Goal: Transaction & Acquisition: Purchase product/service

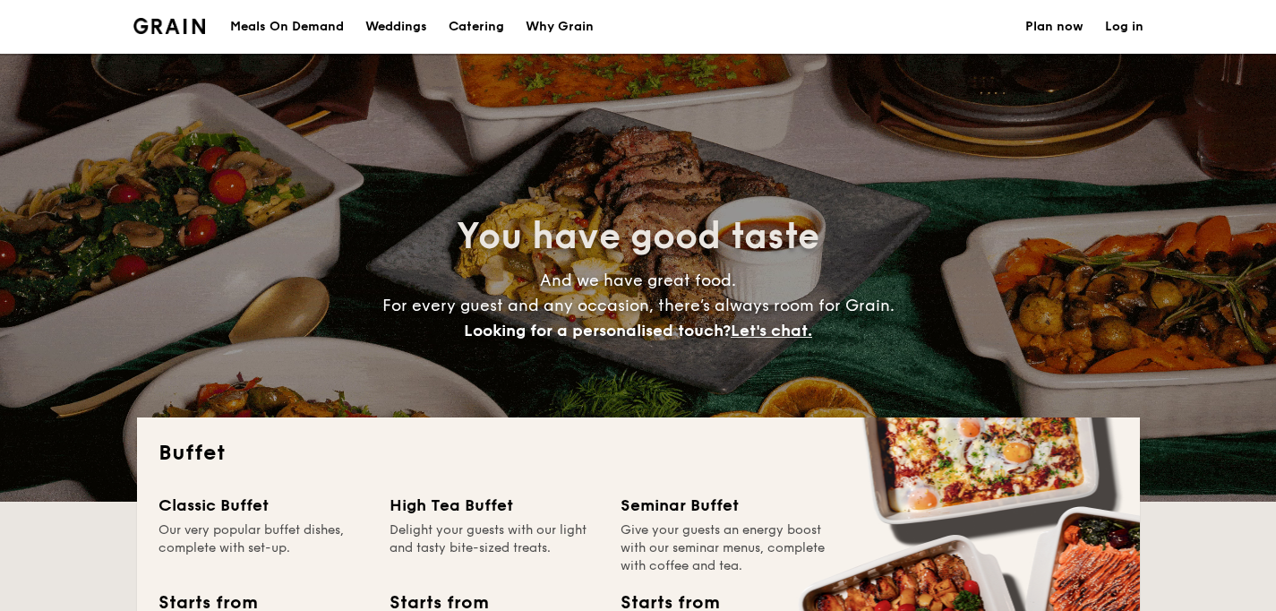
select select
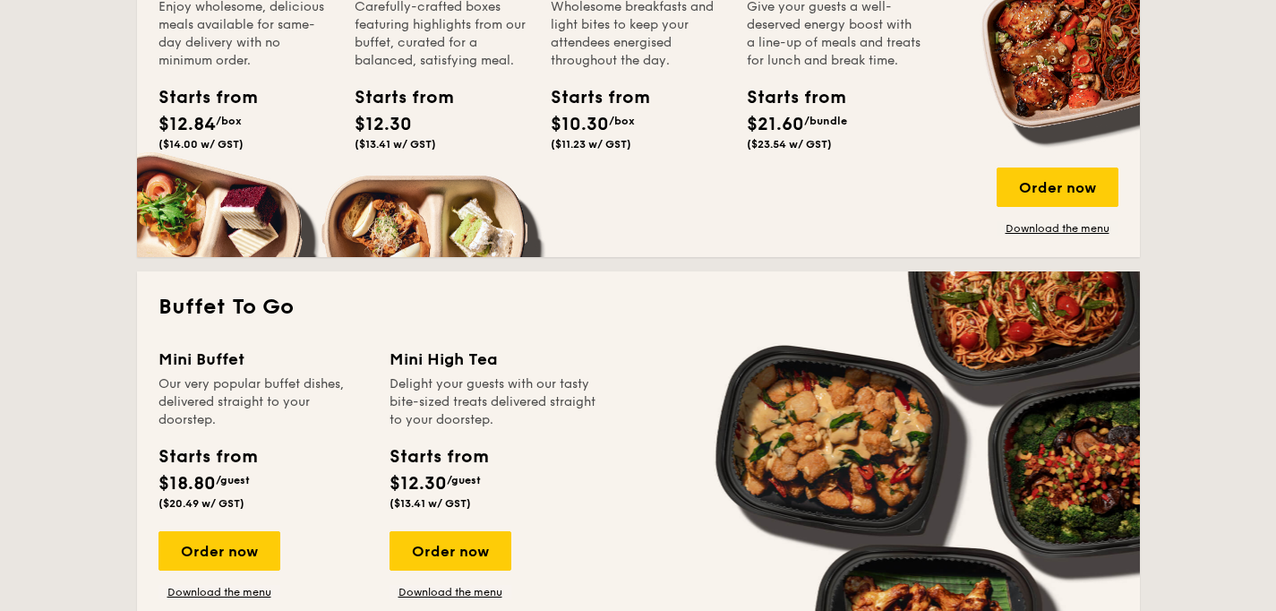
scroll to position [793, 0]
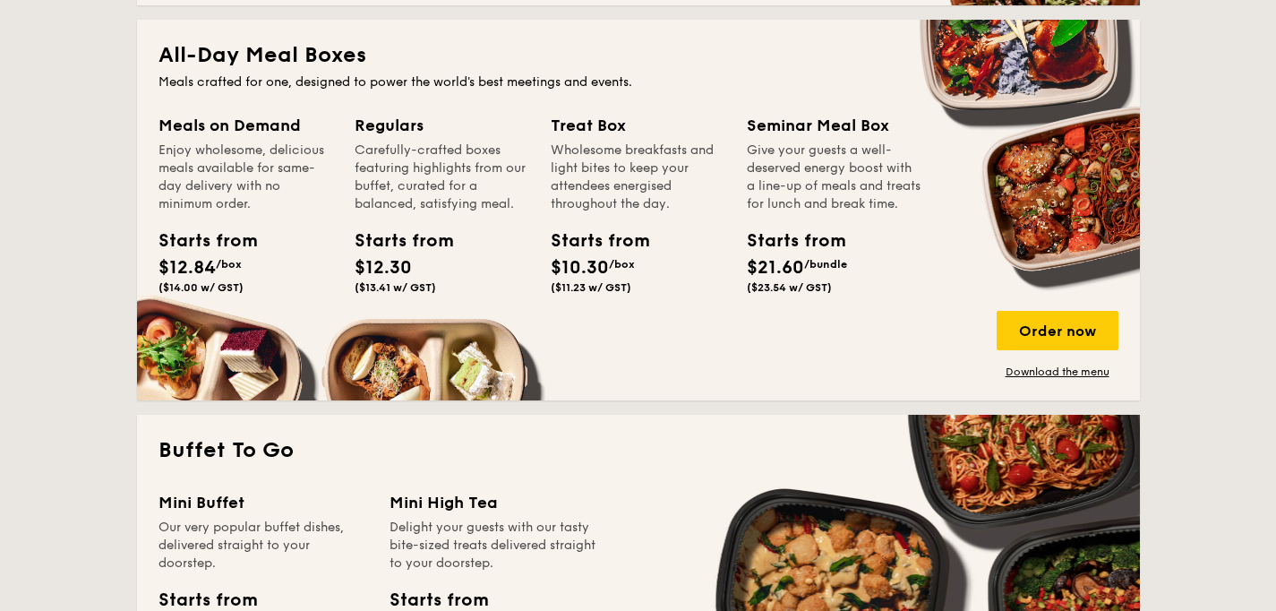
click at [1032, 307] on div "Meals on Demand Enjoy wholesome, delicious meals available for same-day deliver…" at bounding box center [639, 246] width 960 height 266
click at [1033, 318] on div "Order now" at bounding box center [1058, 330] width 122 height 39
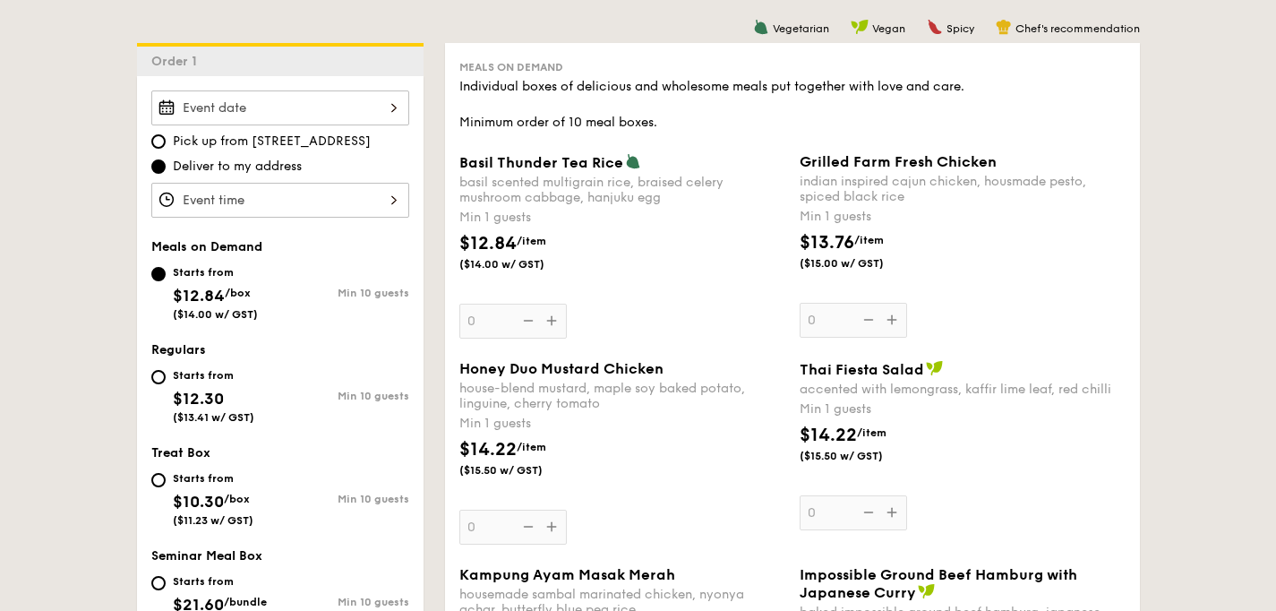
scroll to position [469, 0]
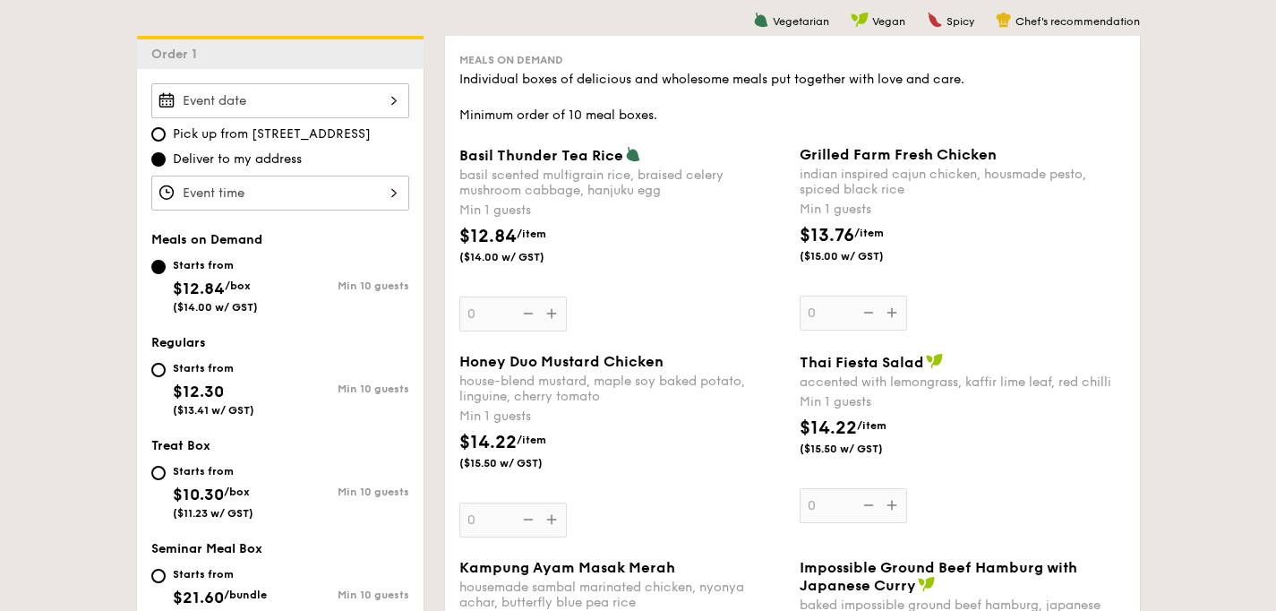
click at [328, 106] on div at bounding box center [280, 100] width 258 height 35
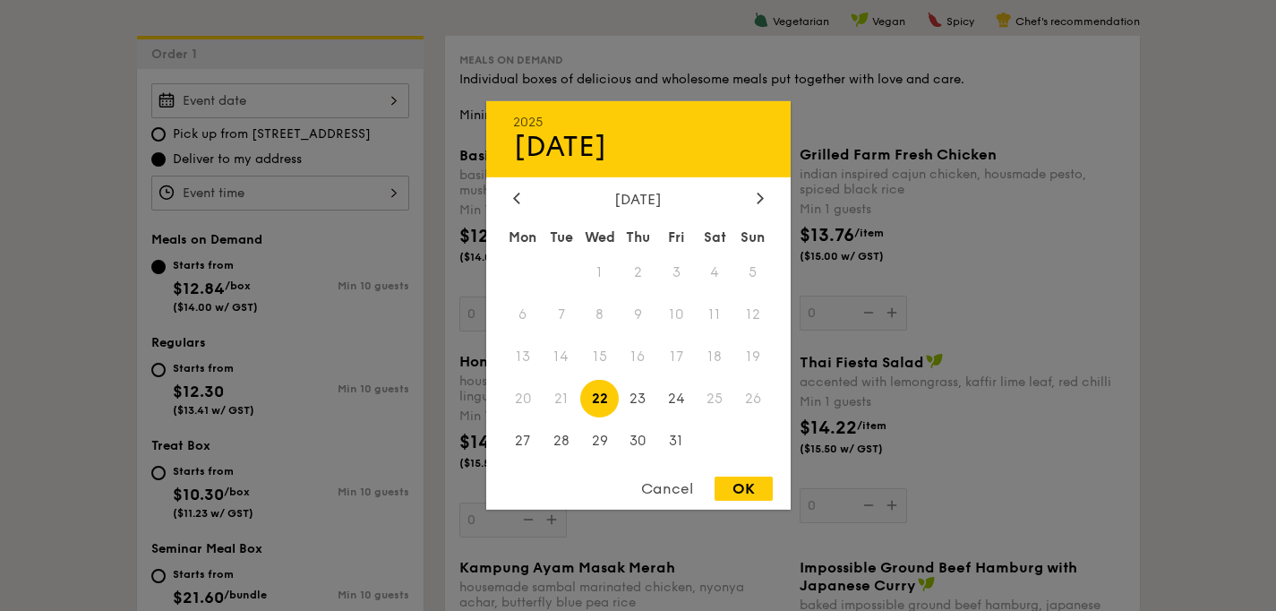
click at [640, 362] on span "16" at bounding box center [638, 357] width 39 height 39
click at [802, 272] on div at bounding box center [638, 305] width 1276 height 611
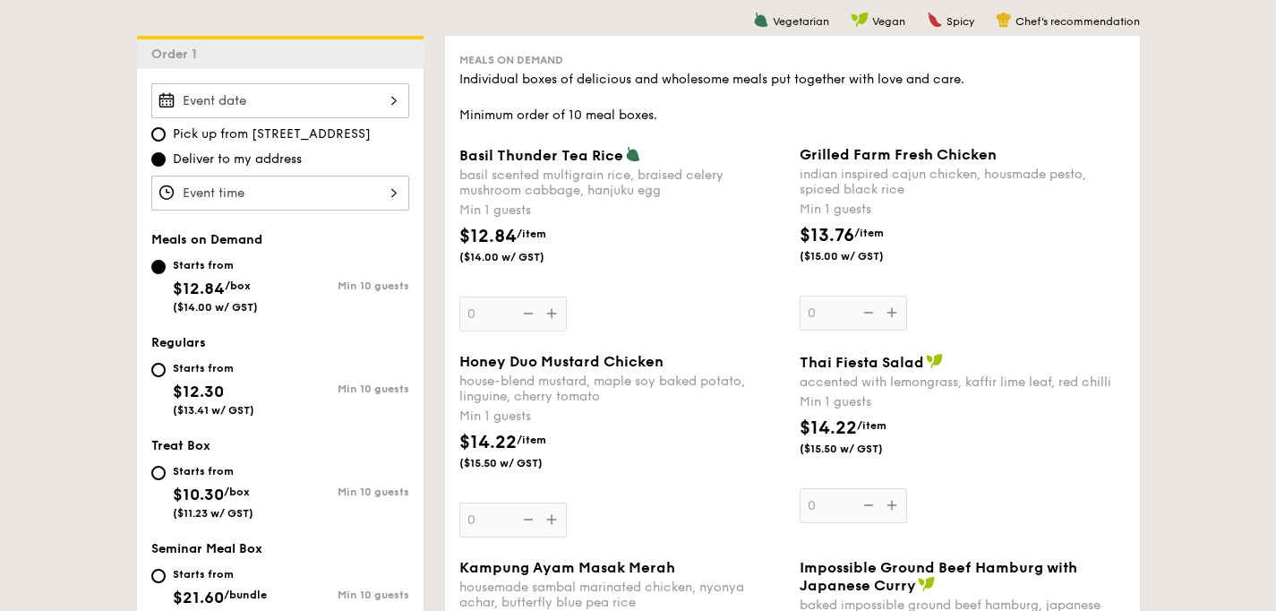
click at [279, 126] on span "Pick up from [STREET_ADDRESS]" at bounding box center [272, 134] width 198 height 18
click at [166, 127] on input "Pick up from [STREET_ADDRESS]" at bounding box center [158, 134] width 14 height 14
radio input "true"
click at [316, 103] on div at bounding box center [280, 100] width 258 height 35
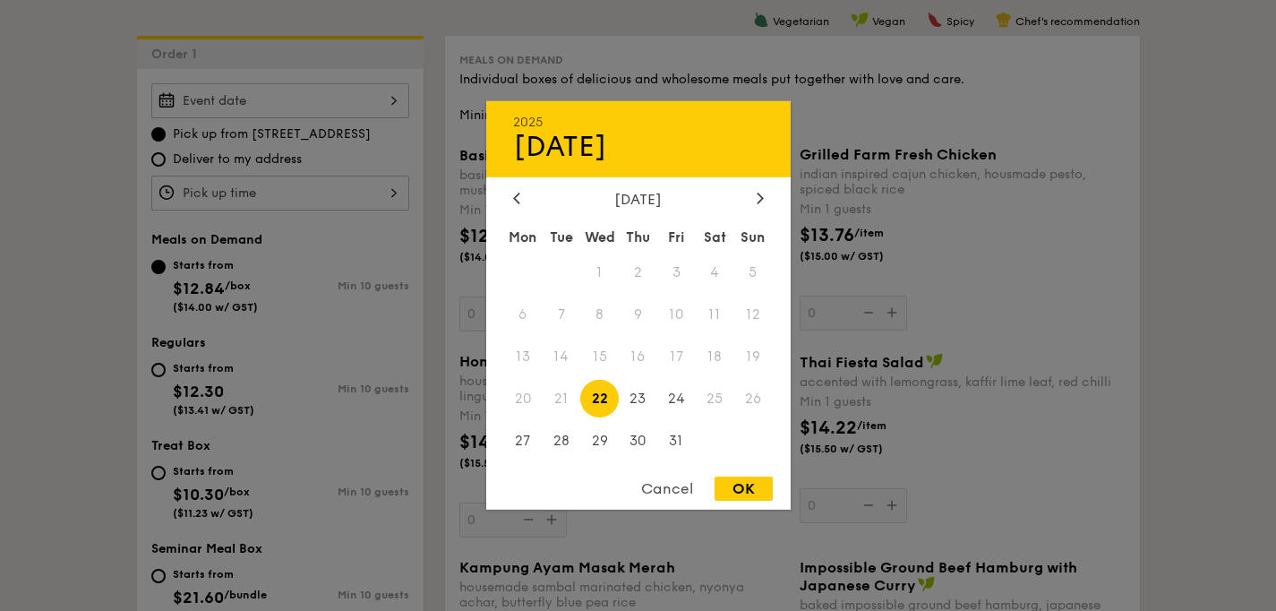
click at [632, 354] on span "16" at bounding box center [638, 357] width 39 height 39
click at [812, 317] on div at bounding box center [638, 305] width 1276 height 611
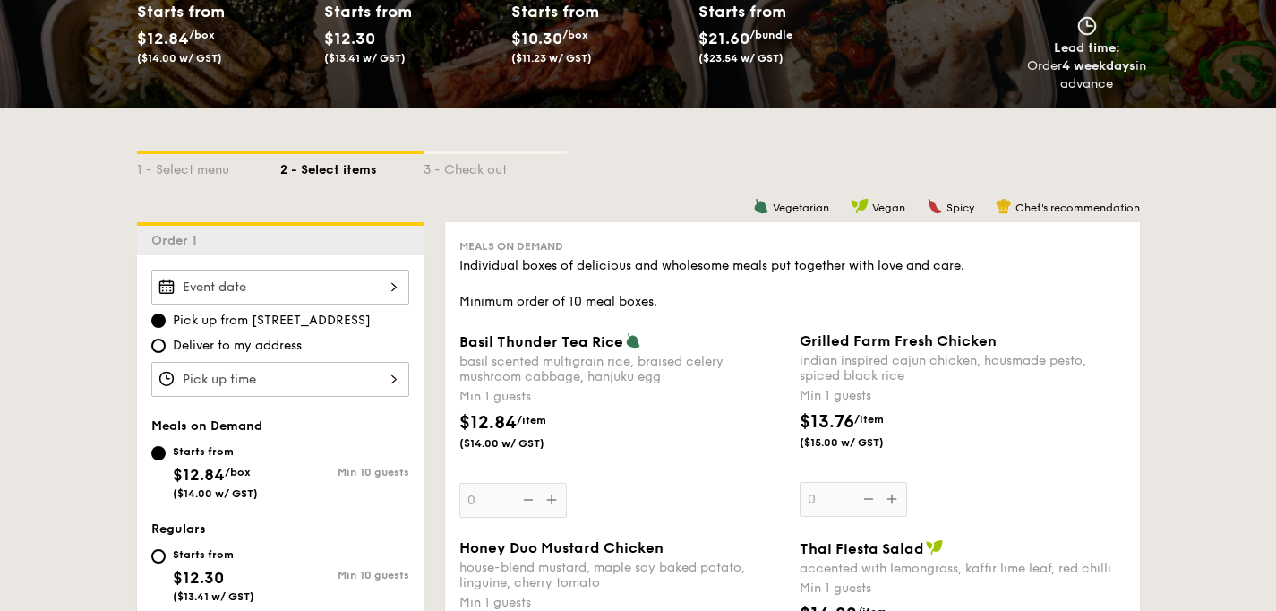
scroll to position [285, 0]
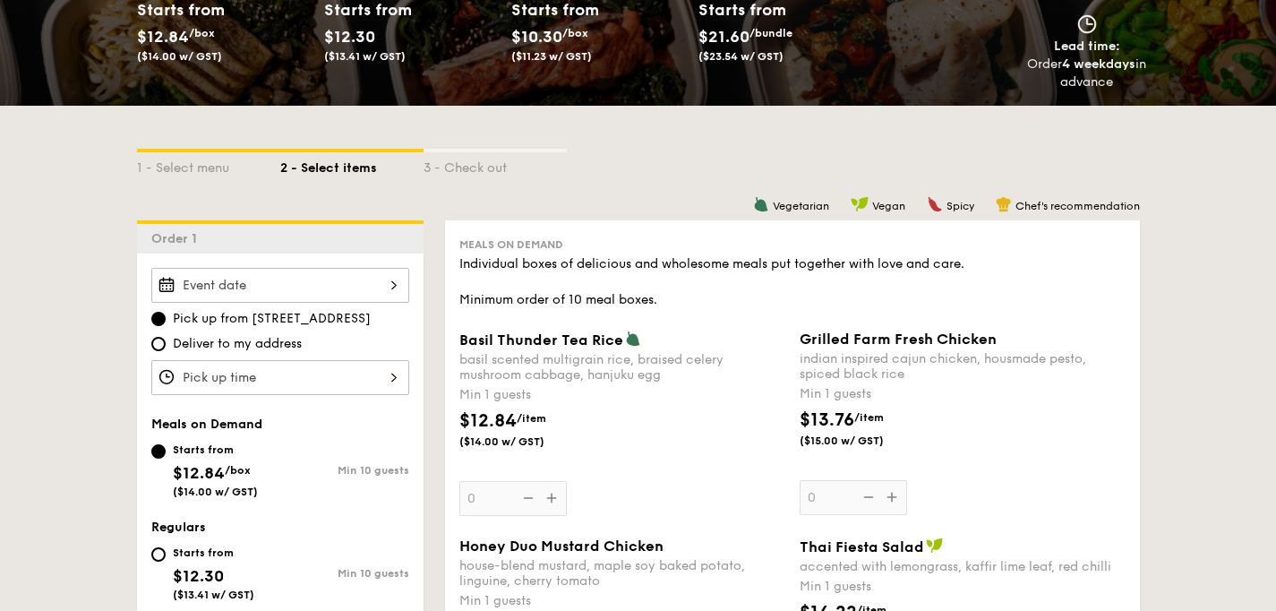
select select
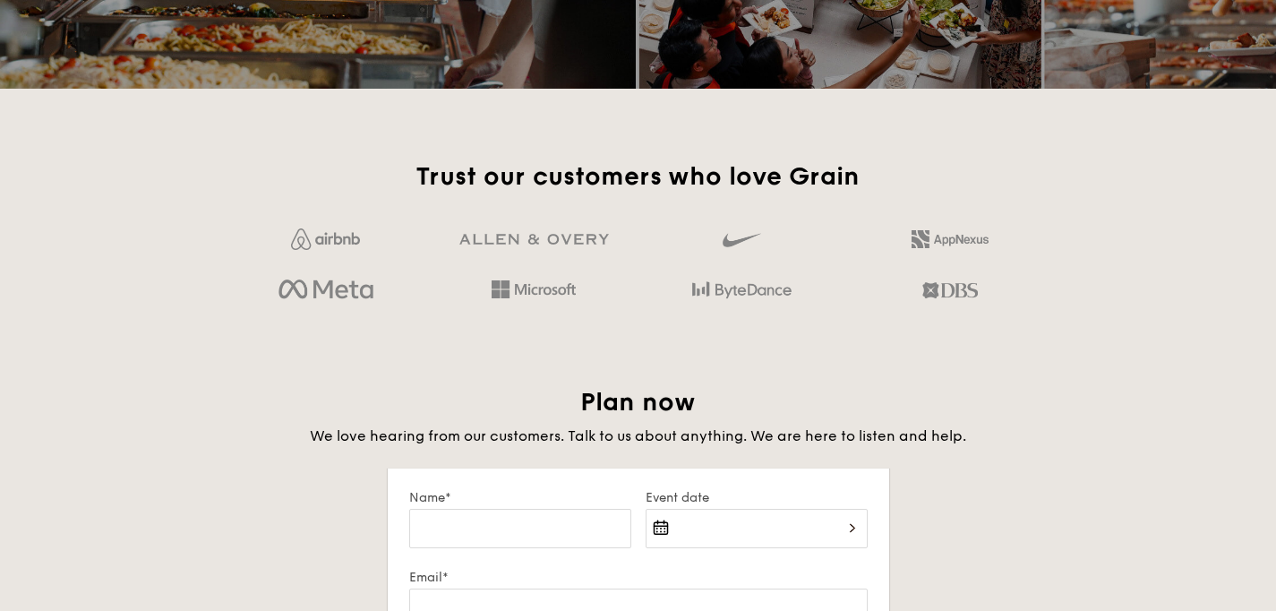
scroll to position [2771, 0]
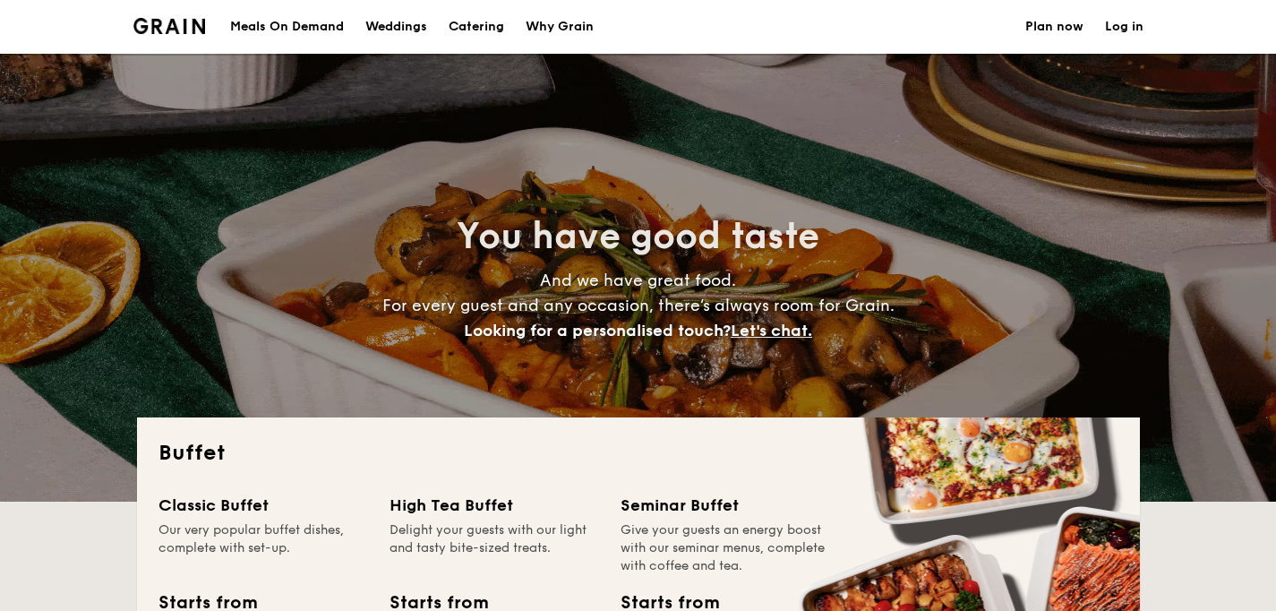
select select
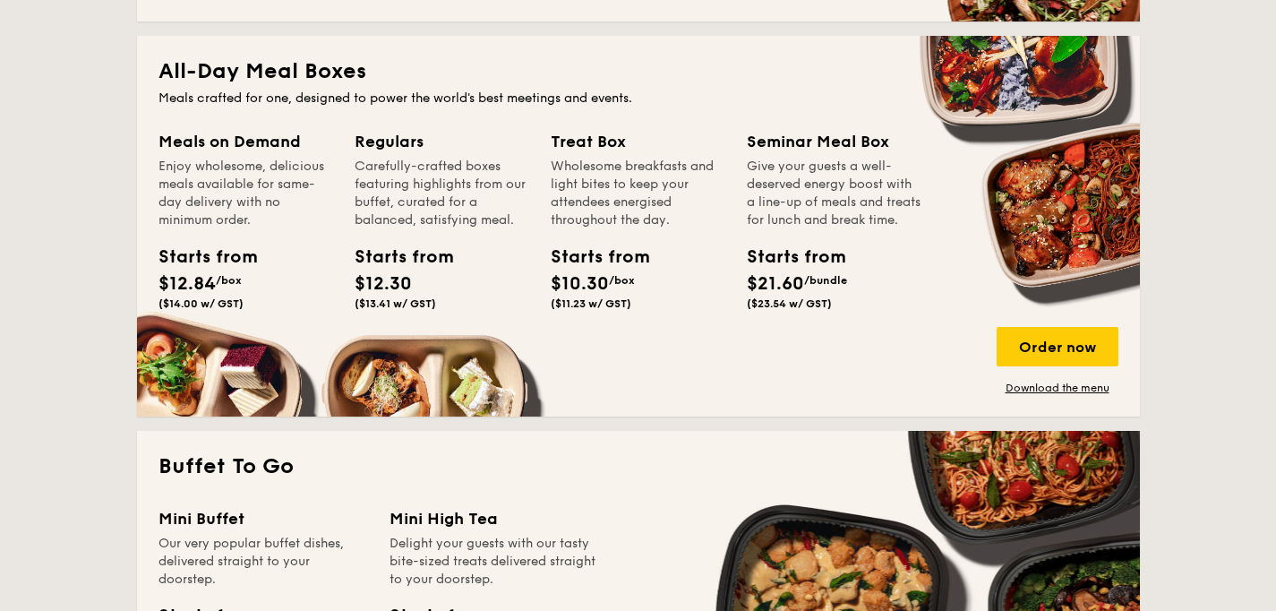
scroll to position [779, 0]
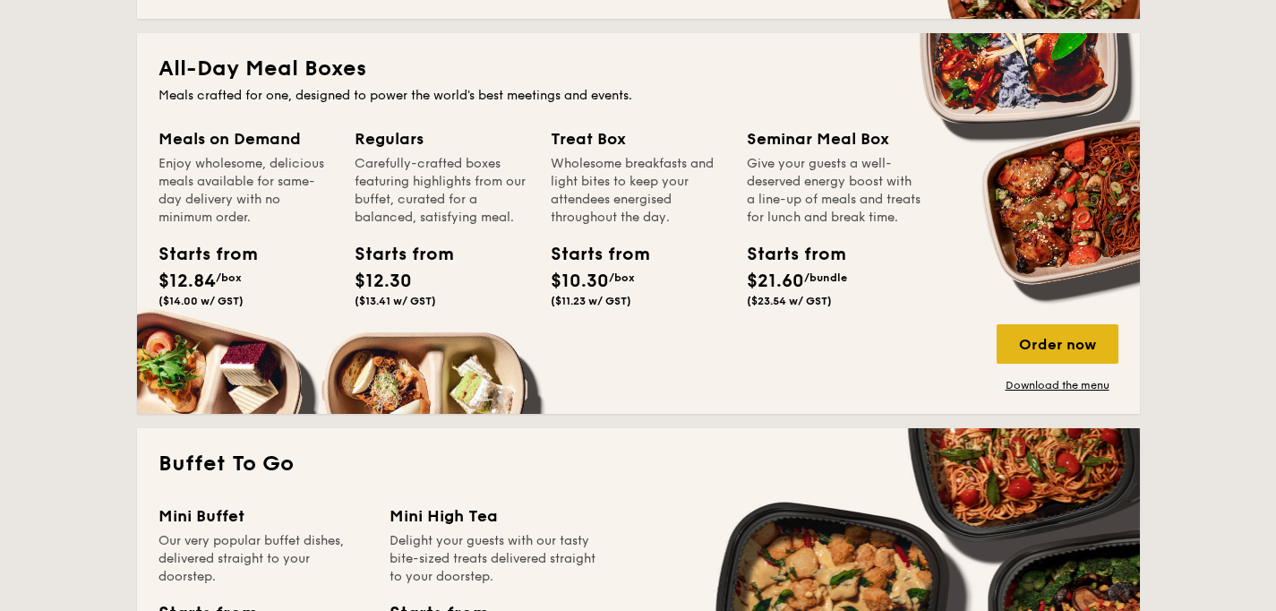
click at [1062, 354] on div "Order now" at bounding box center [1058, 343] width 122 height 39
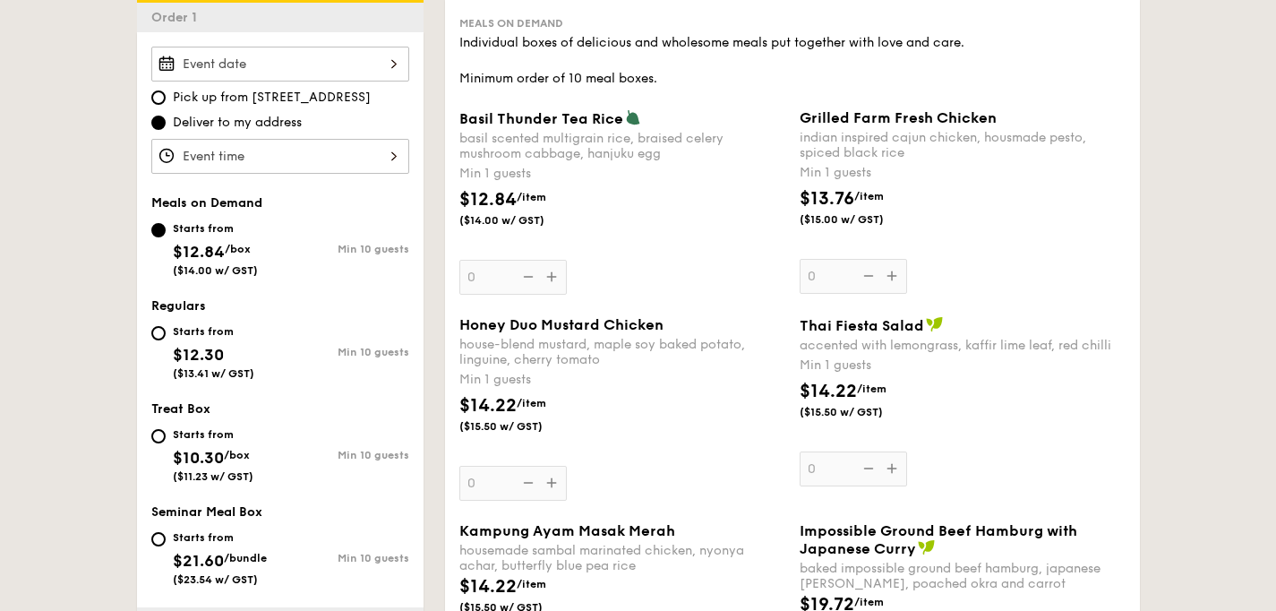
scroll to position [508, 0]
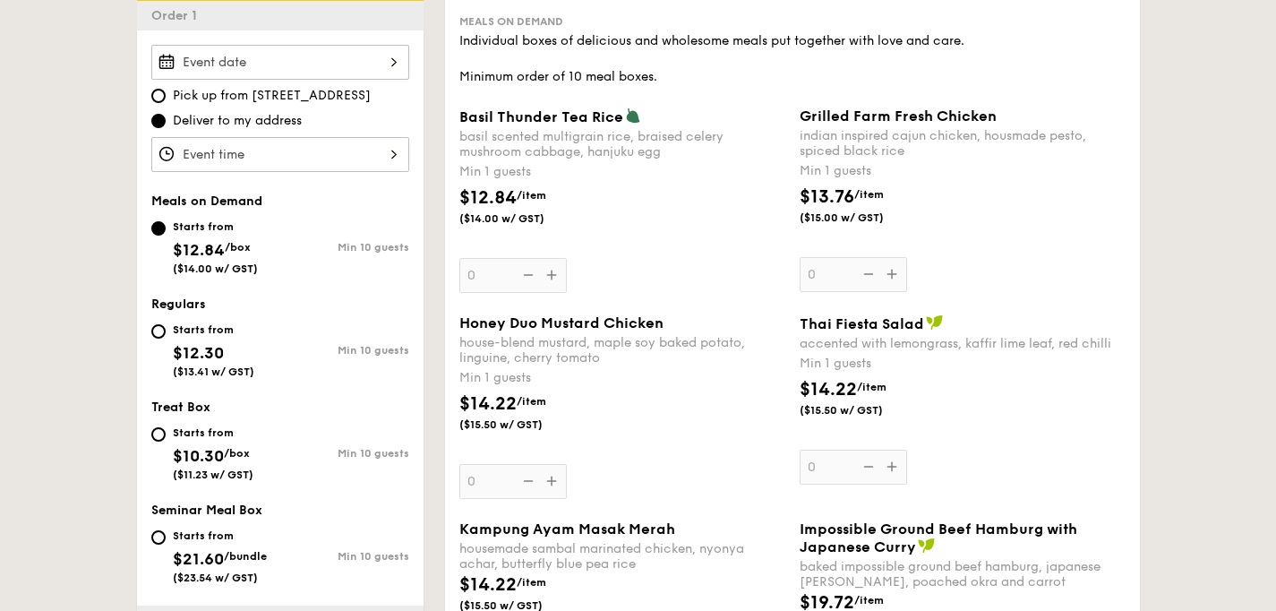
click at [353, 67] on div at bounding box center [280, 62] width 258 height 35
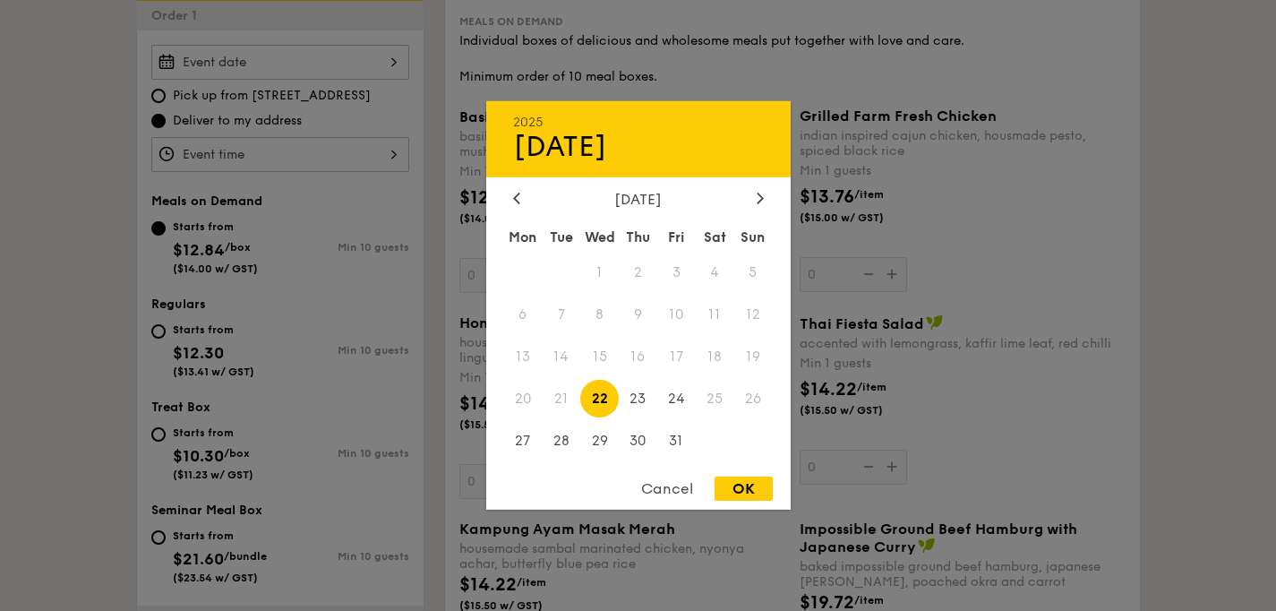
click at [649, 482] on div "Cancel" at bounding box center [667, 489] width 88 height 24
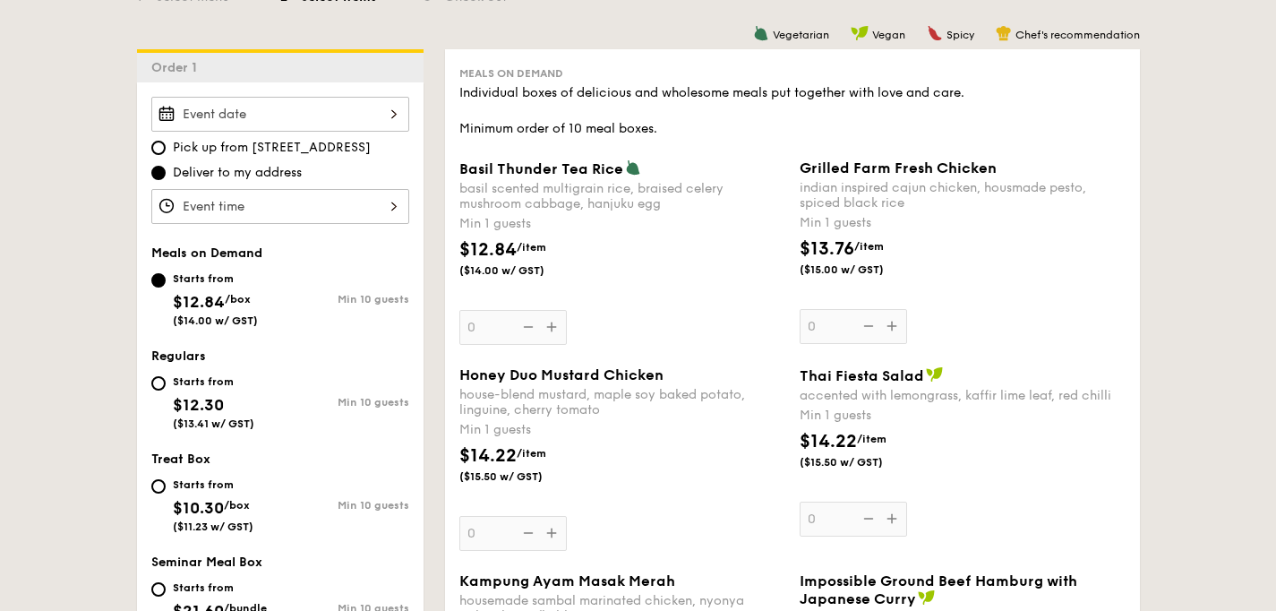
scroll to position [451, 0]
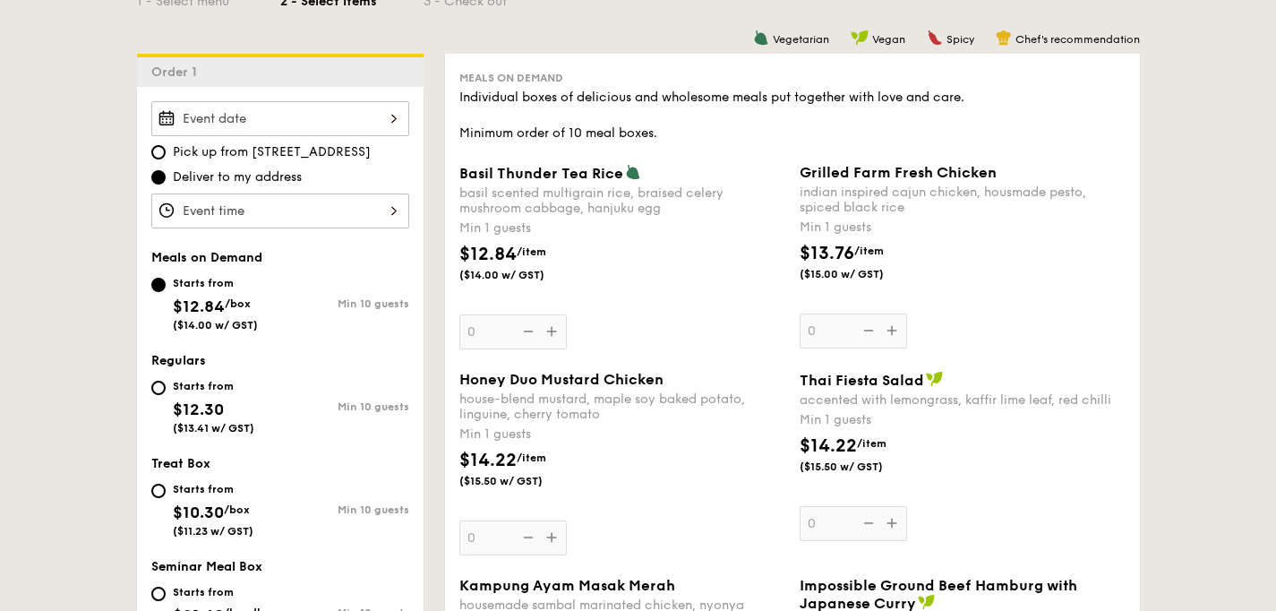
click at [549, 335] on div "Basil Thunder Tea Rice basil scented multigrain rice, braised celery mushroom c…" at bounding box center [623, 256] width 326 height 185
click at [549, 335] on input "0" at bounding box center [513, 331] width 107 height 35
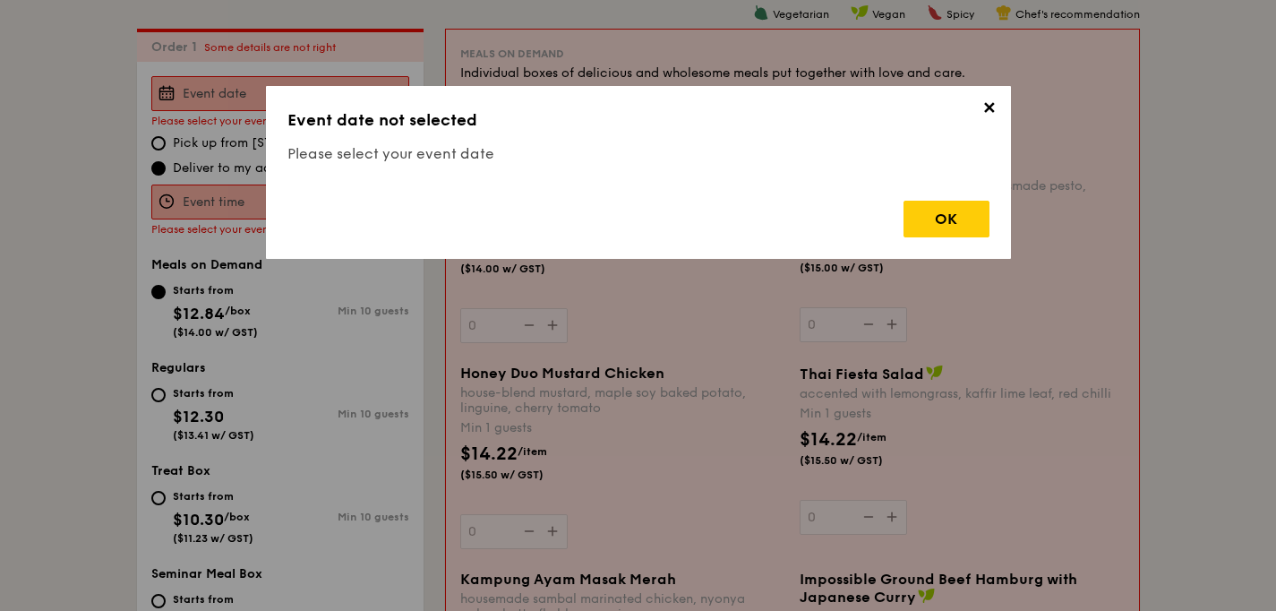
scroll to position [478, 0]
click at [985, 104] on span "✕" at bounding box center [989, 111] width 25 height 25
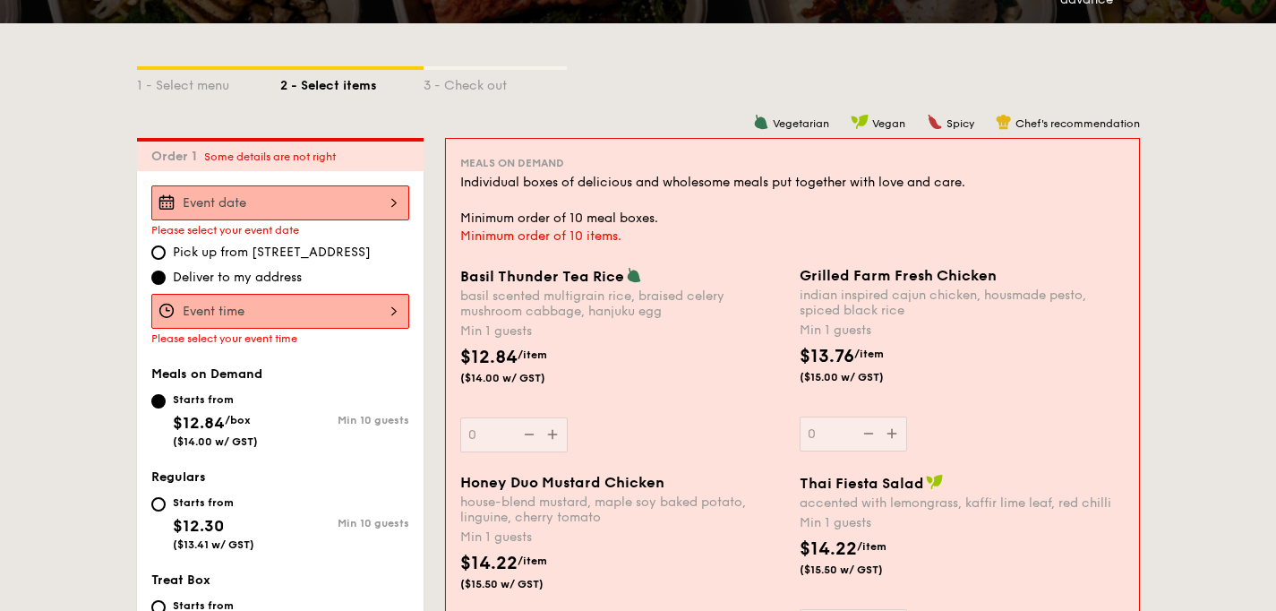
scroll to position [2342, 0]
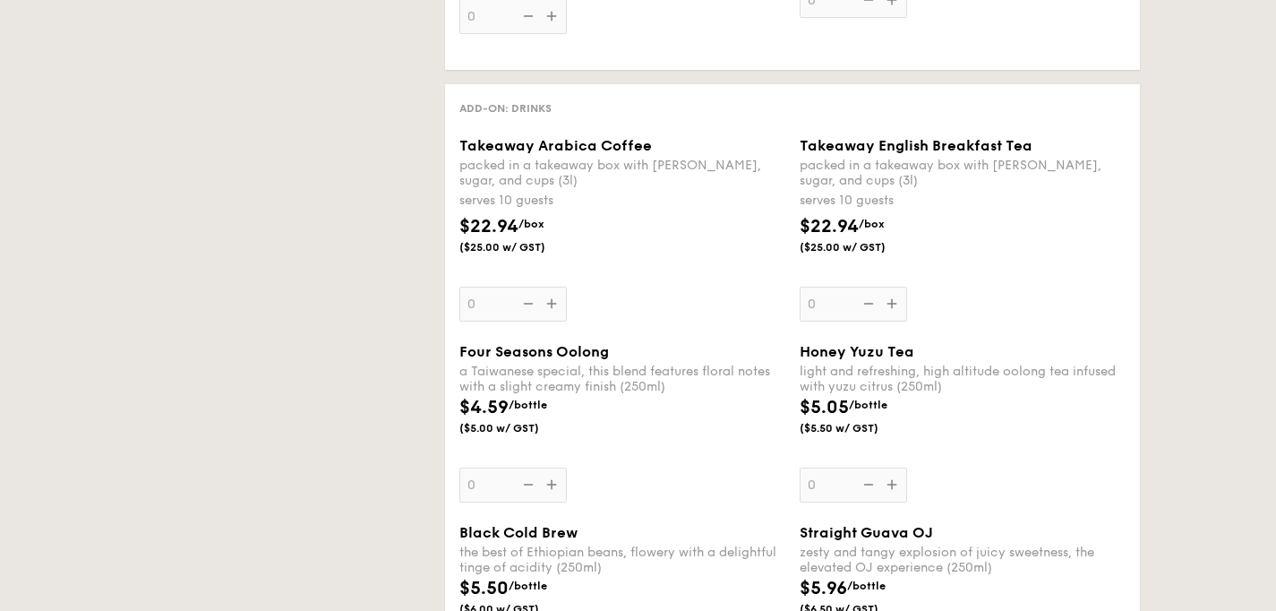
select select
